Goal: Find specific fact: Find specific fact

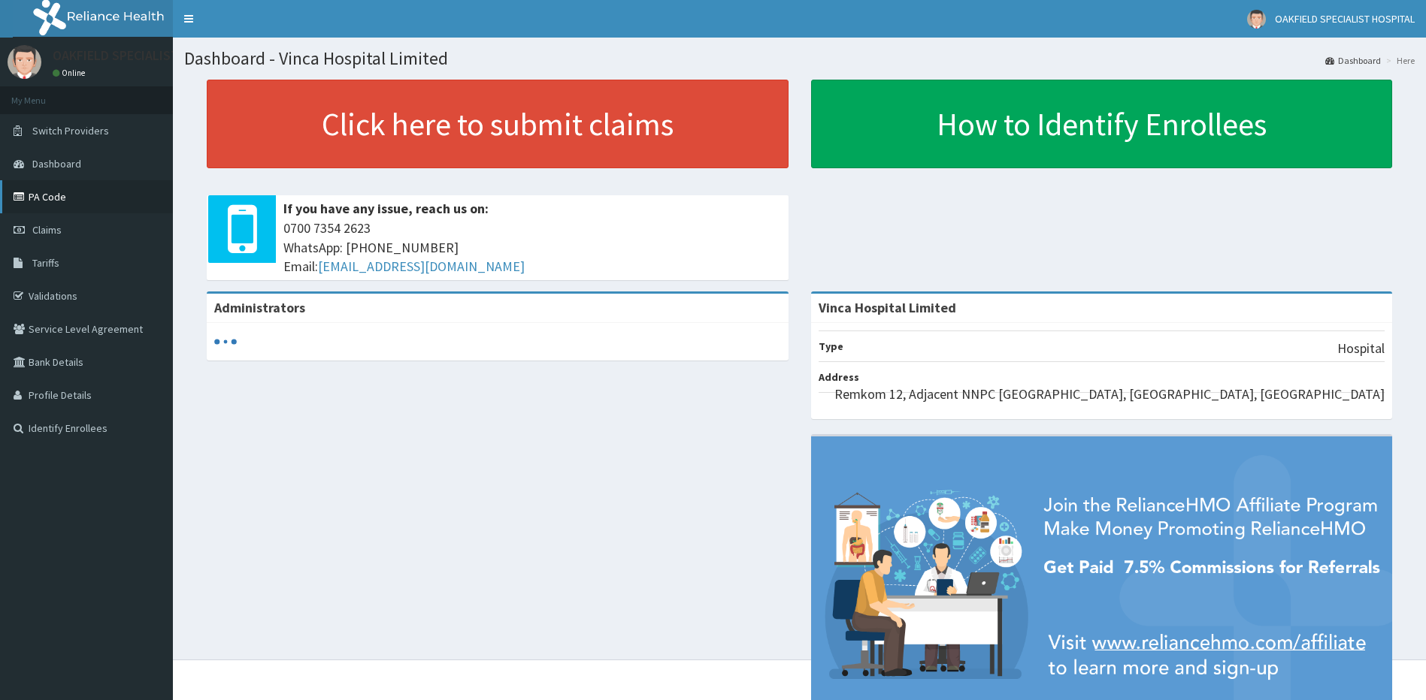
click at [46, 201] on link "PA Code" at bounding box center [86, 196] width 173 height 33
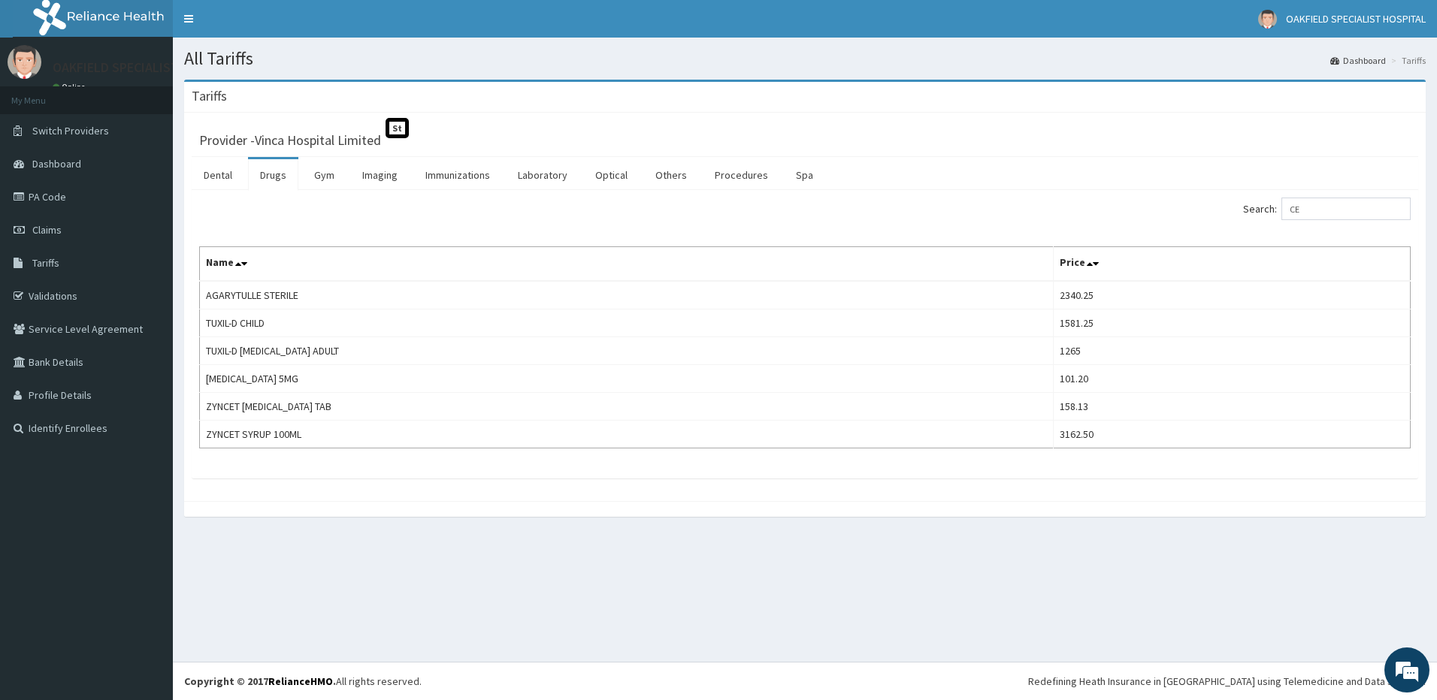
type input "C"
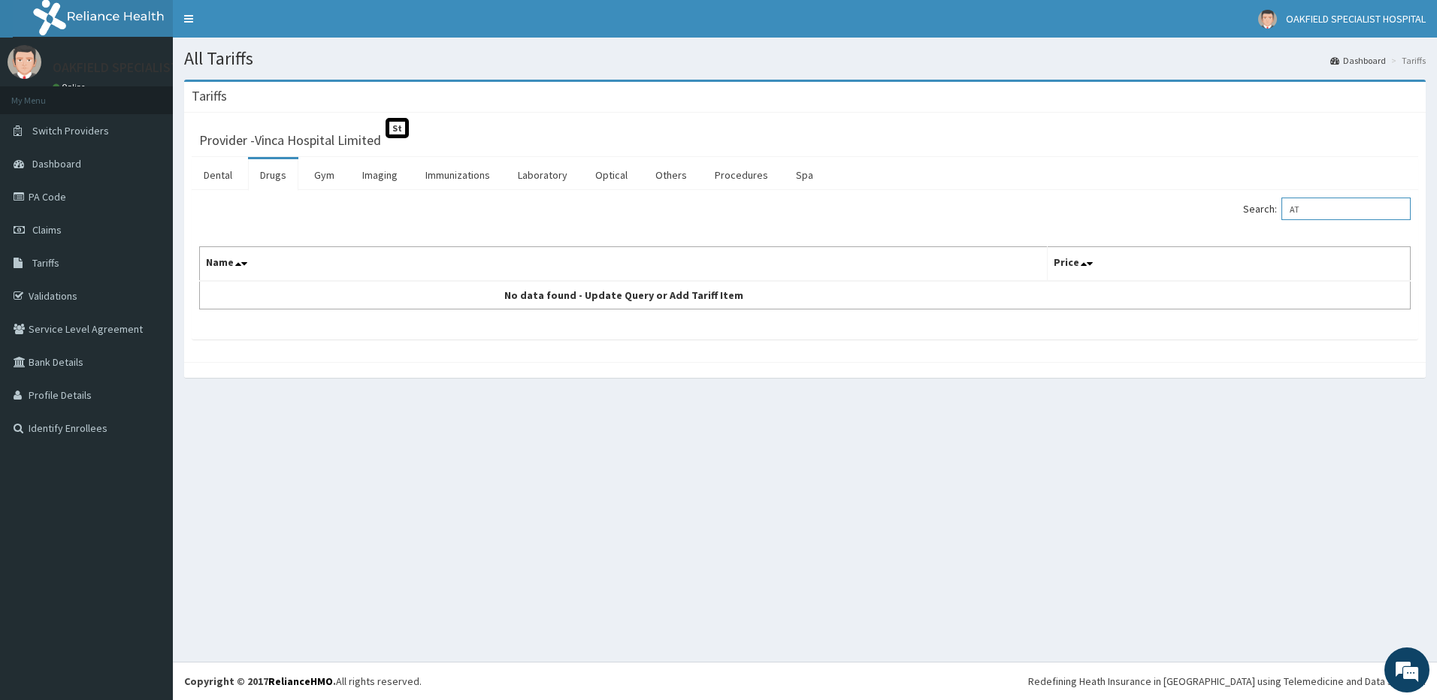
type input "A"
paste input "ANTALLERGE"
type input "ANTALLERGE"
drag, startPoint x: 1364, startPoint y: 213, endPoint x: 1234, endPoint y: 210, distance: 130.0
click at [1234, 210] on div "Search: ANTALLERGE" at bounding box center [1113, 211] width 594 height 26
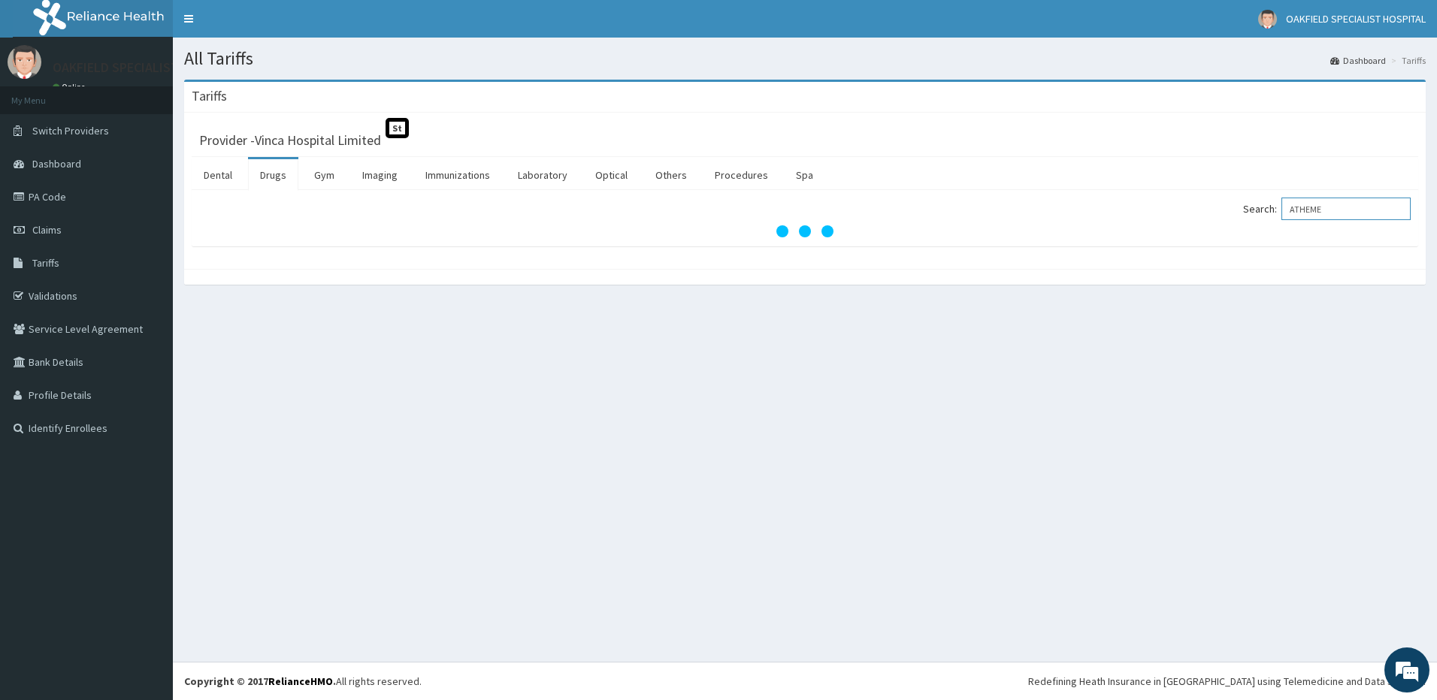
type input "ATHEME"
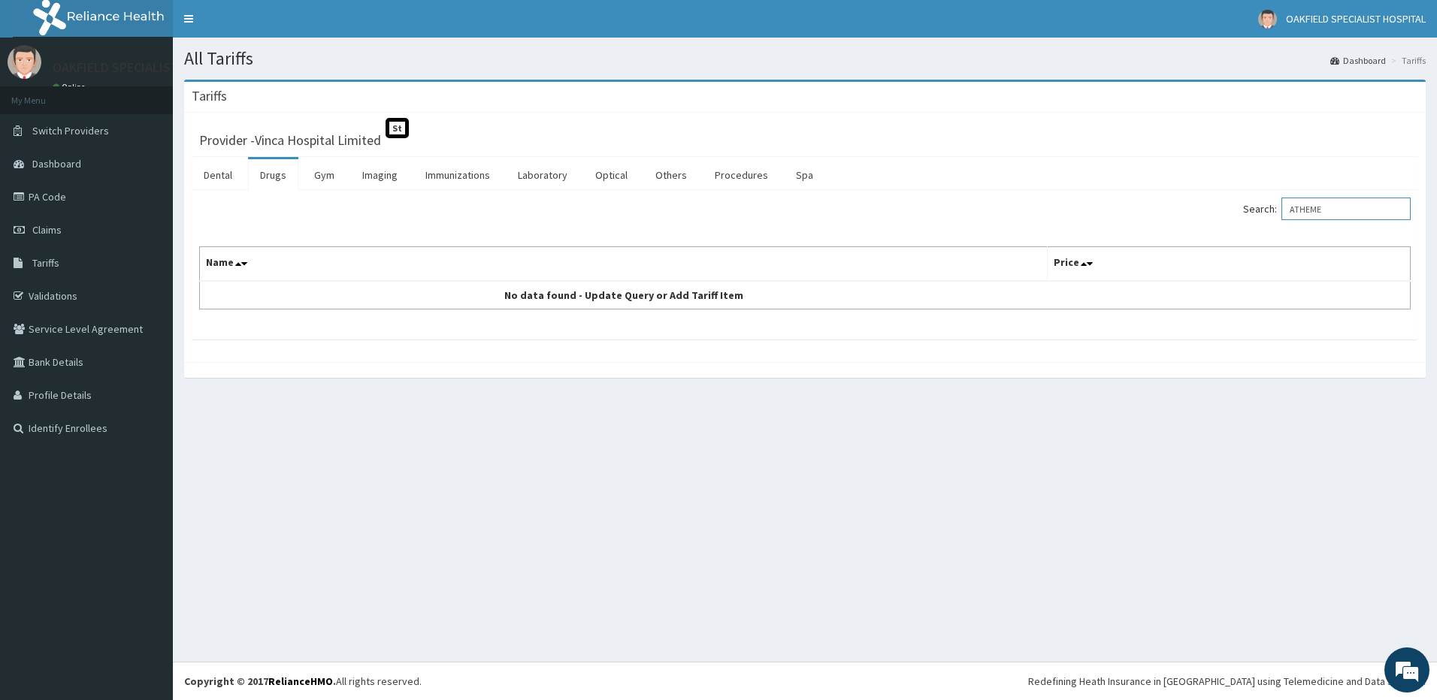
drag, startPoint x: 1349, startPoint y: 210, endPoint x: 1293, endPoint y: 204, distance: 56.8
click at [1293, 204] on label "Search: ATHEME" at bounding box center [1327, 209] width 168 height 23
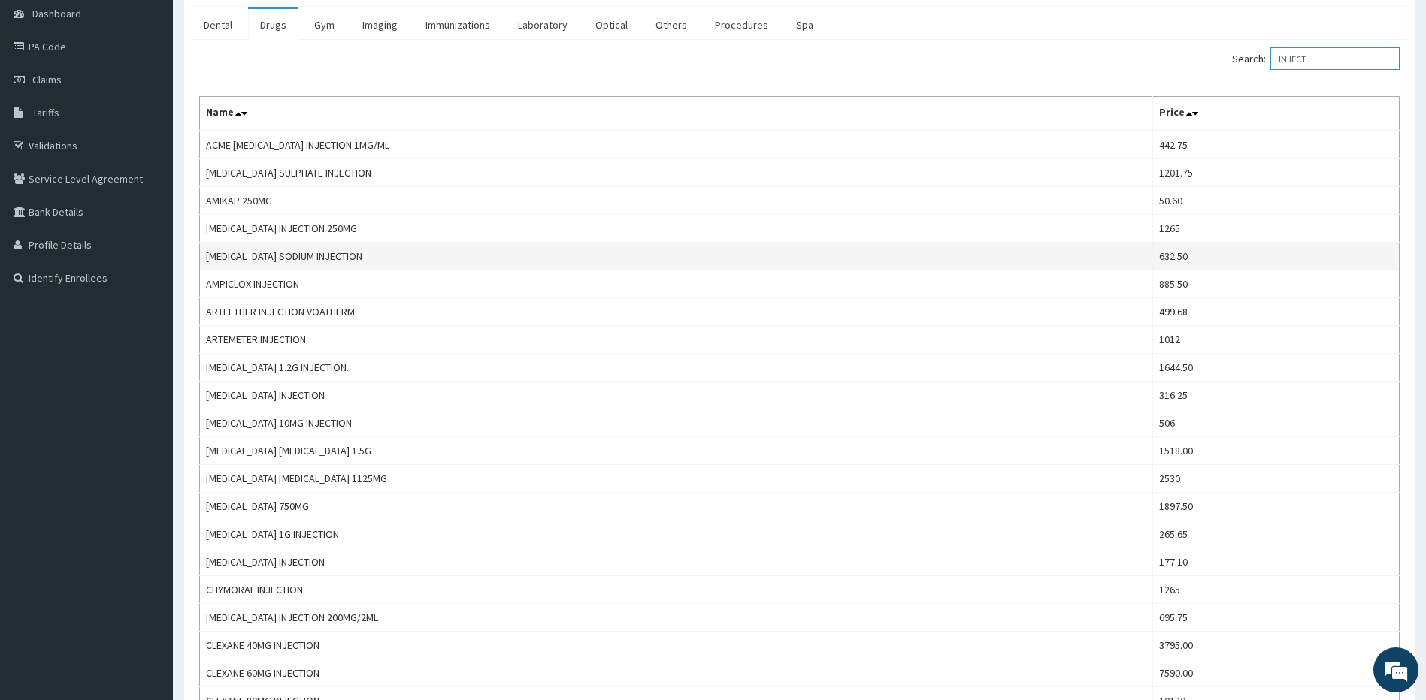
scroll to position [225, 0]
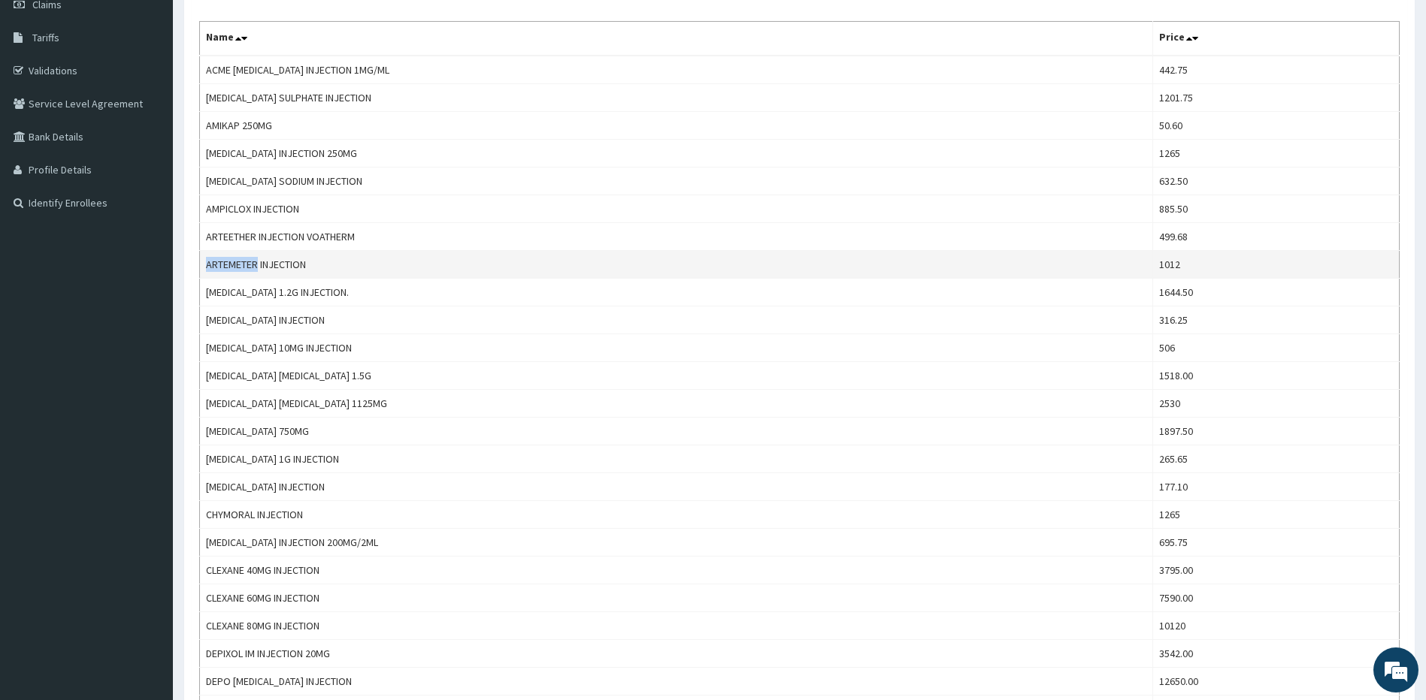
drag, startPoint x: 205, startPoint y: 262, endPoint x: 259, endPoint y: 267, distance: 53.5
click at [259, 267] on td "ARTEMETER INJECTION" at bounding box center [676, 265] width 953 height 28
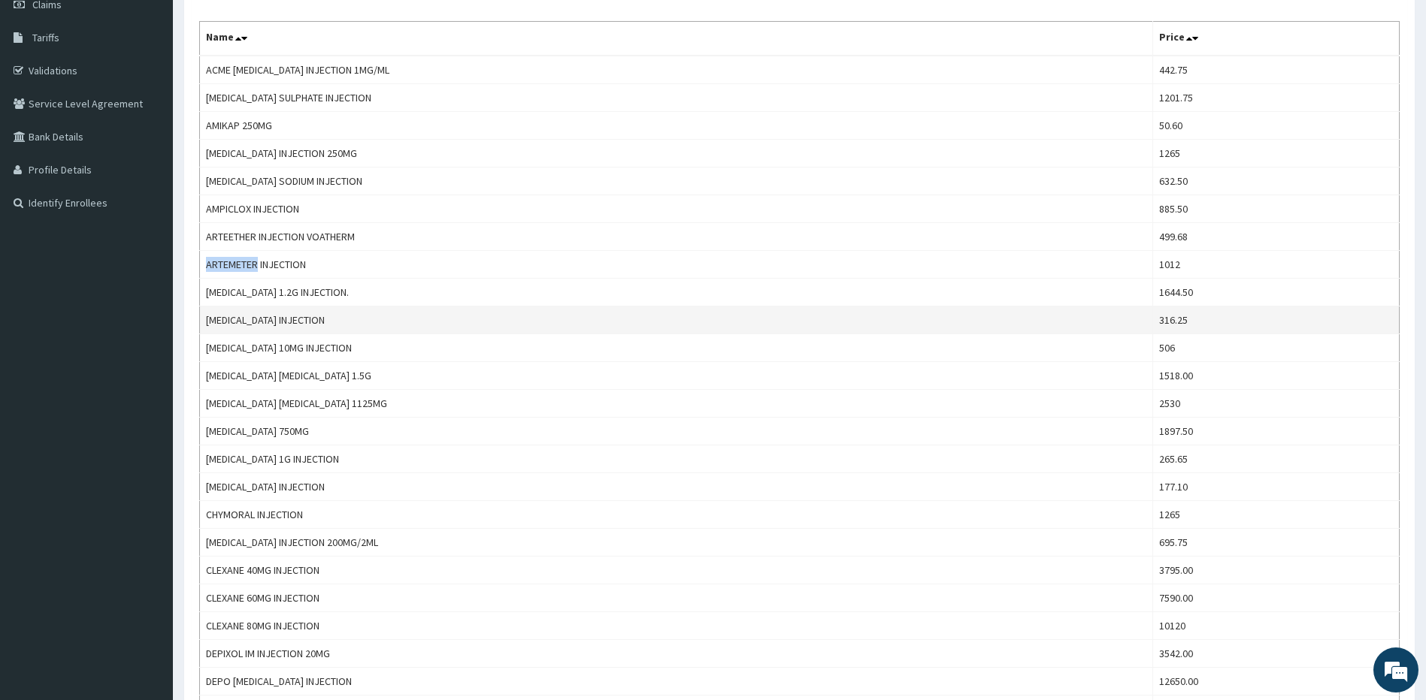
copy td "ARTEMETER"
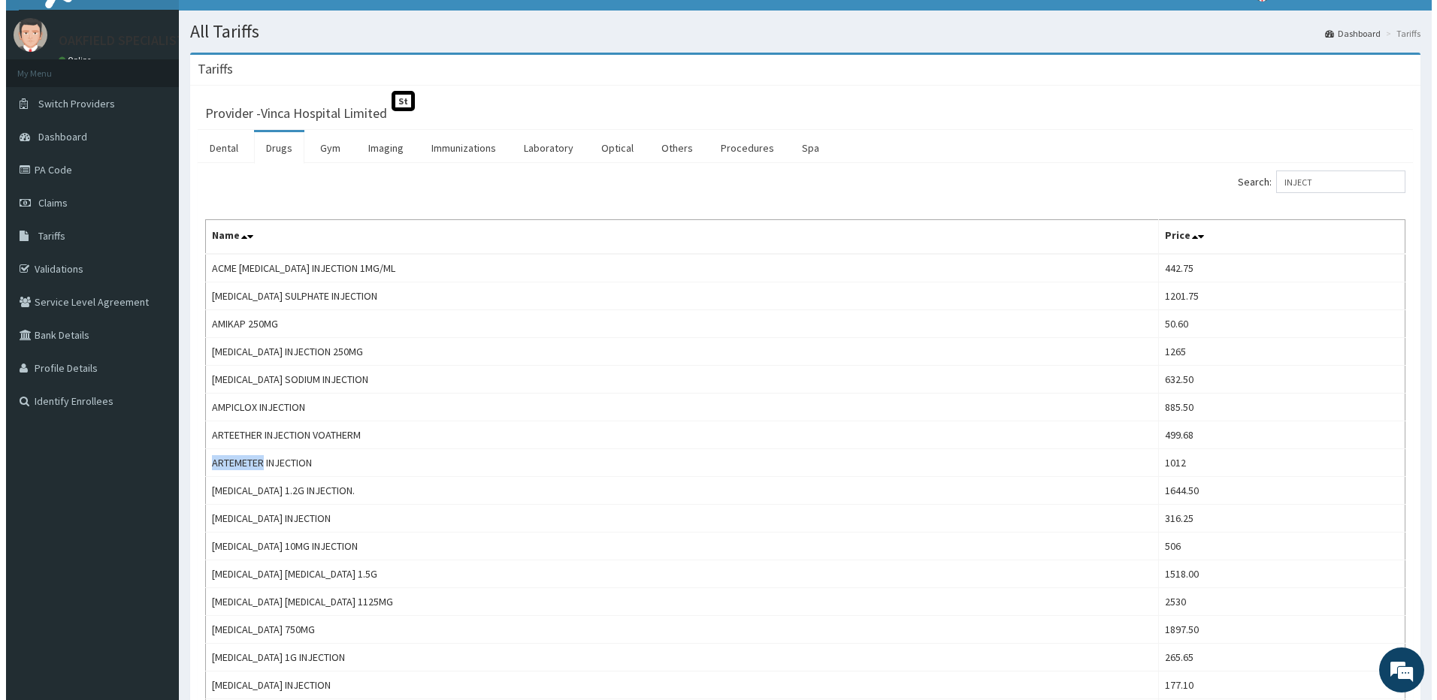
scroll to position [0, 0]
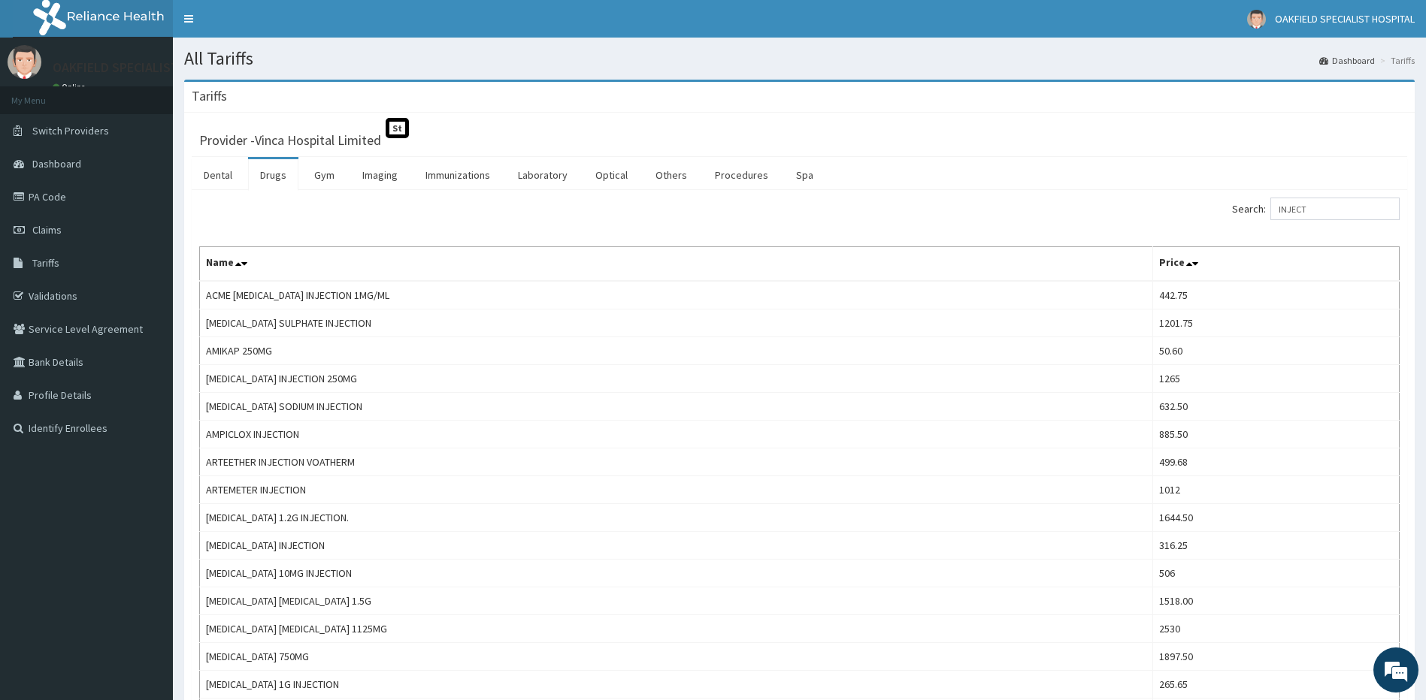
click at [1342, 222] on div "Search: INJECT" at bounding box center [1105, 211] width 589 height 26
click at [1343, 204] on input "INJECT" at bounding box center [1334, 209] width 129 height 23
type input "I"
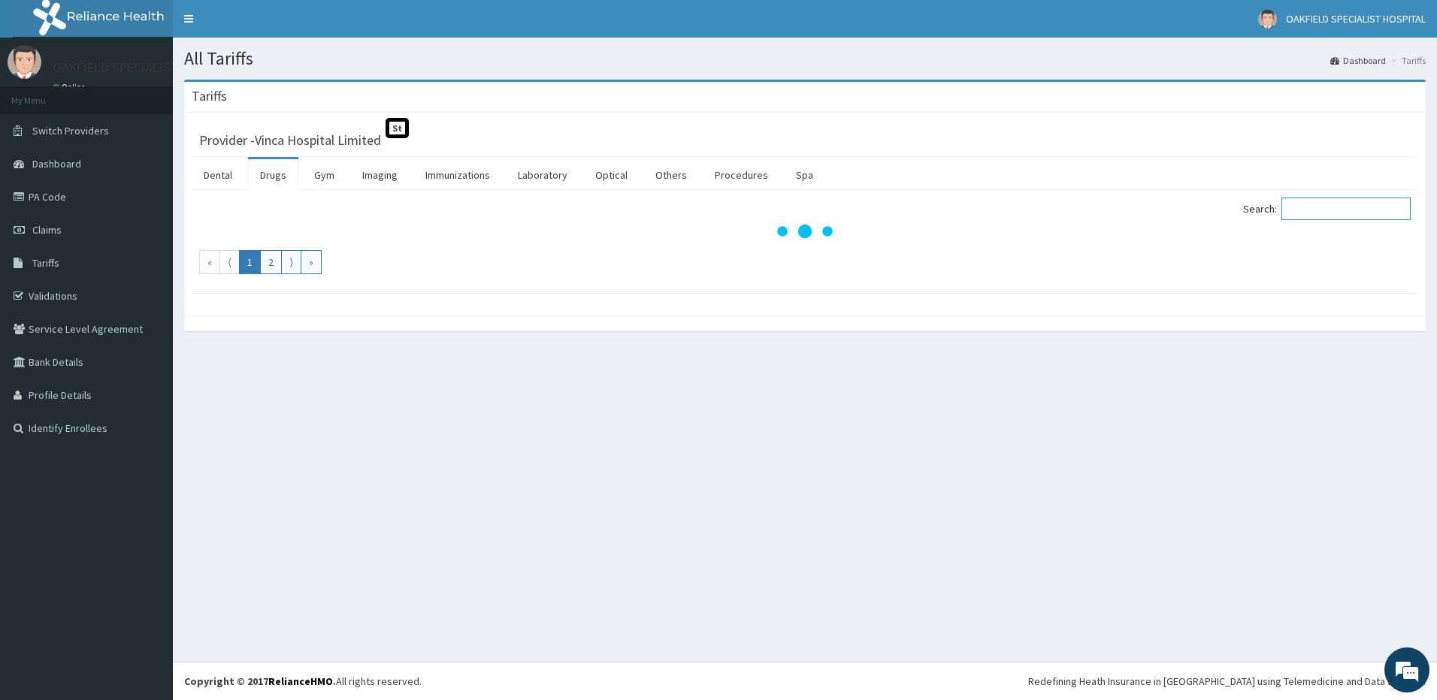
paste input "ANTALLERGE"
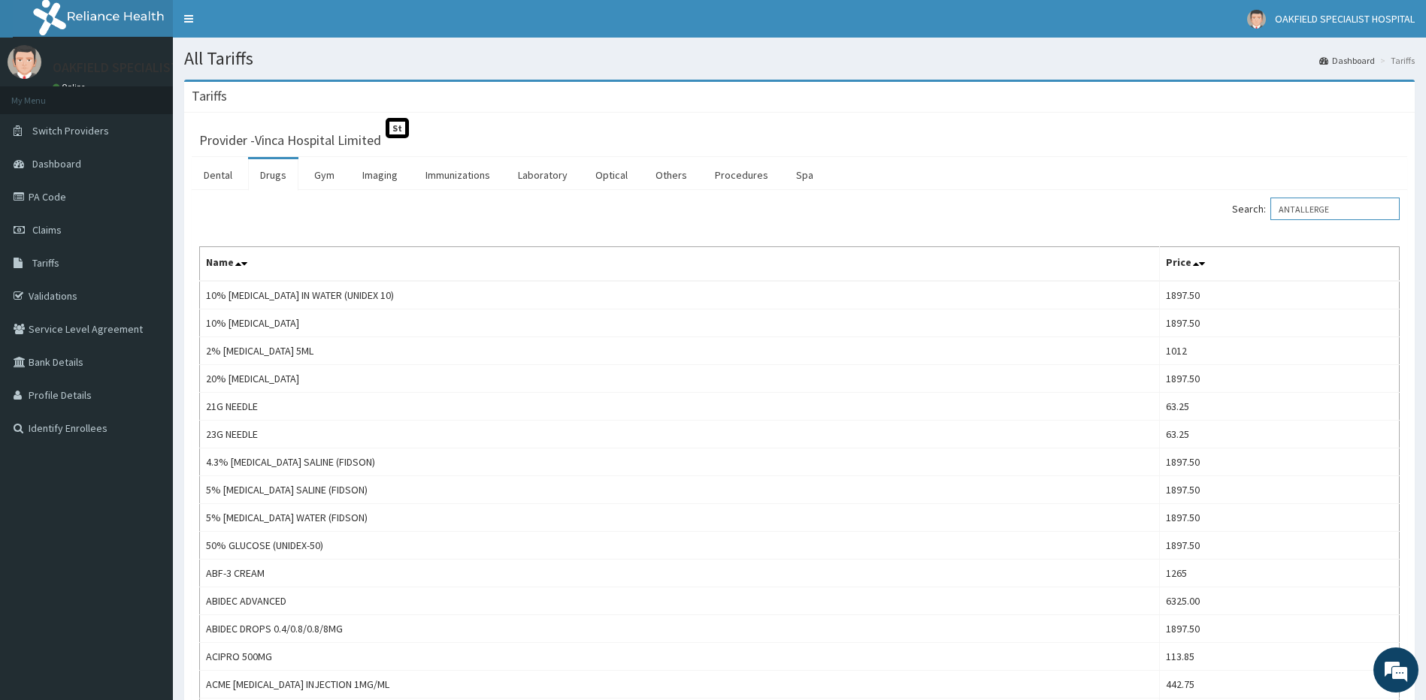
type input "ANTALLERGE"
